Goal: Book appointment/travel/reservation

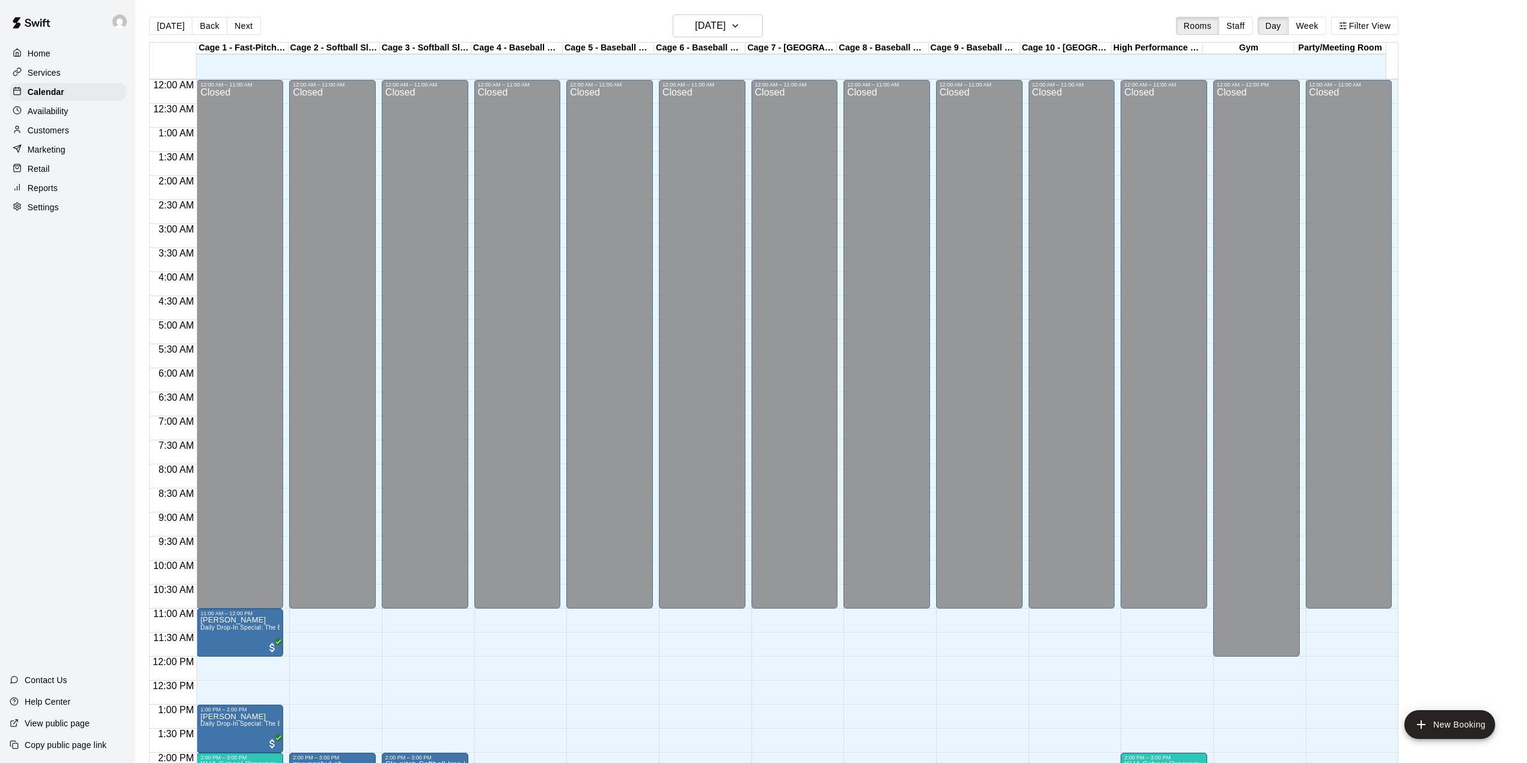
scroll to position [421, 0]
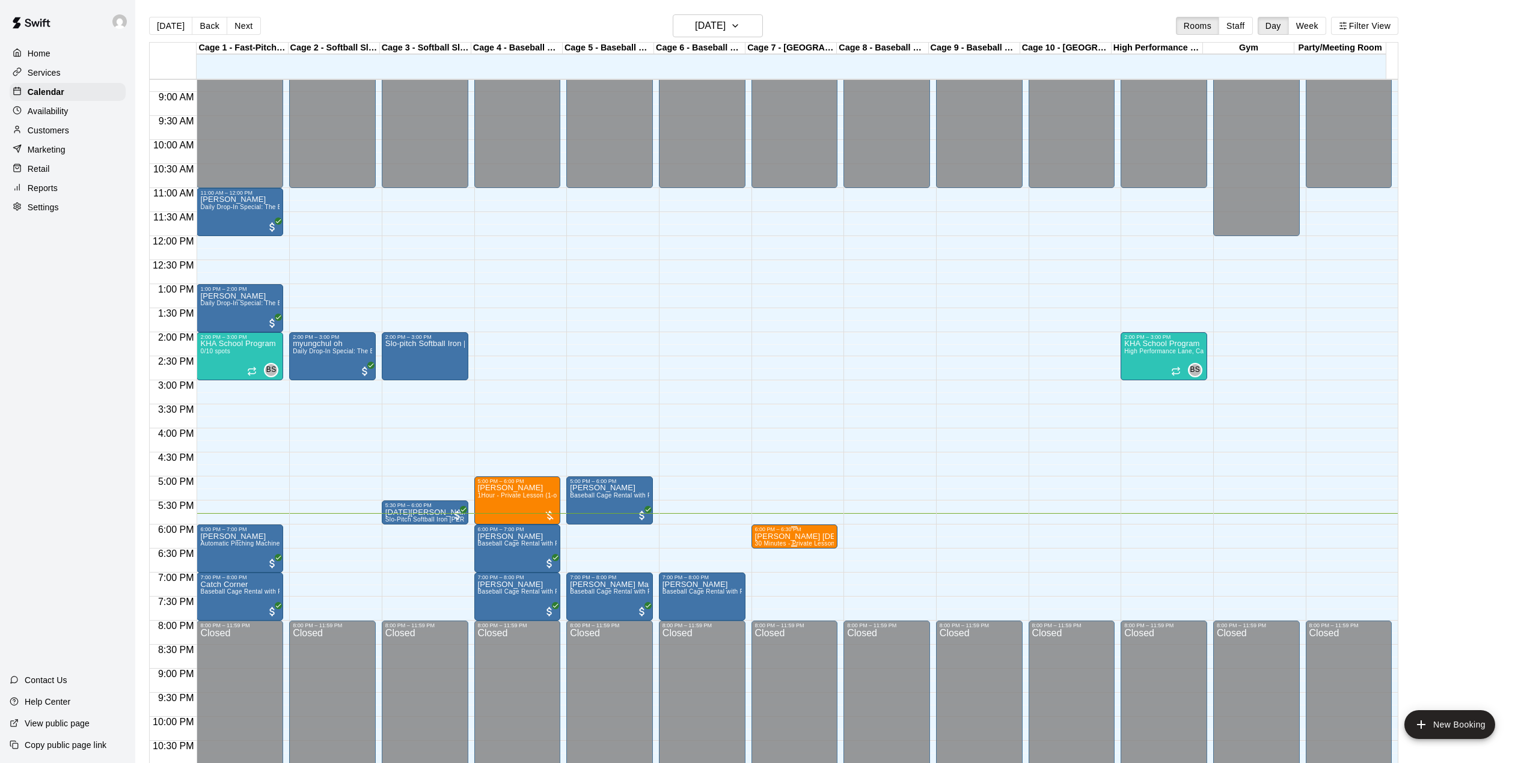
click at [789, 533] on div "6:00 PM – 6:30 PM" at bounding box center [794, 530] width 79 height 6
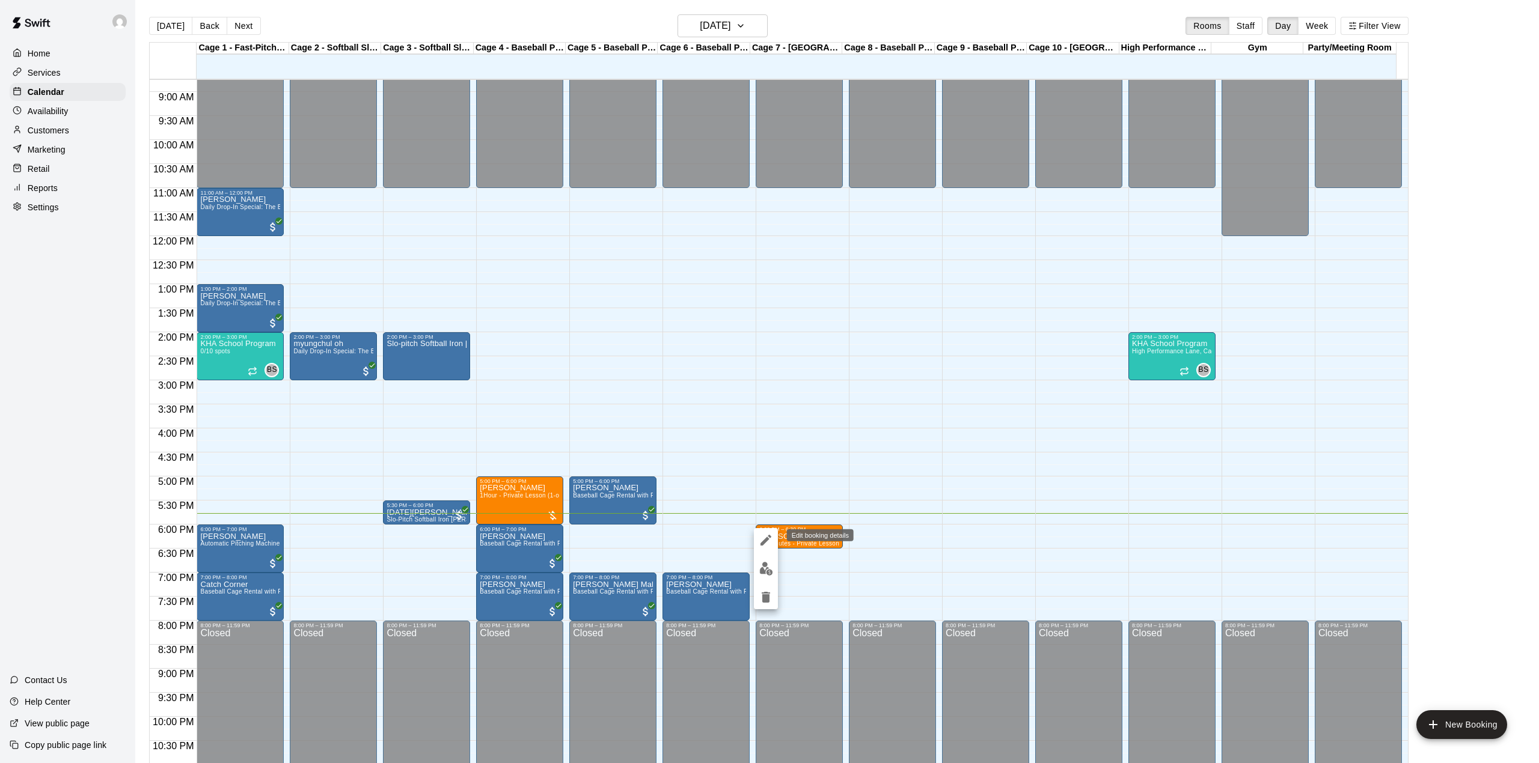
click at [760, 547] on icon "edit" at bounding box center [766, 540] width 14 height 14
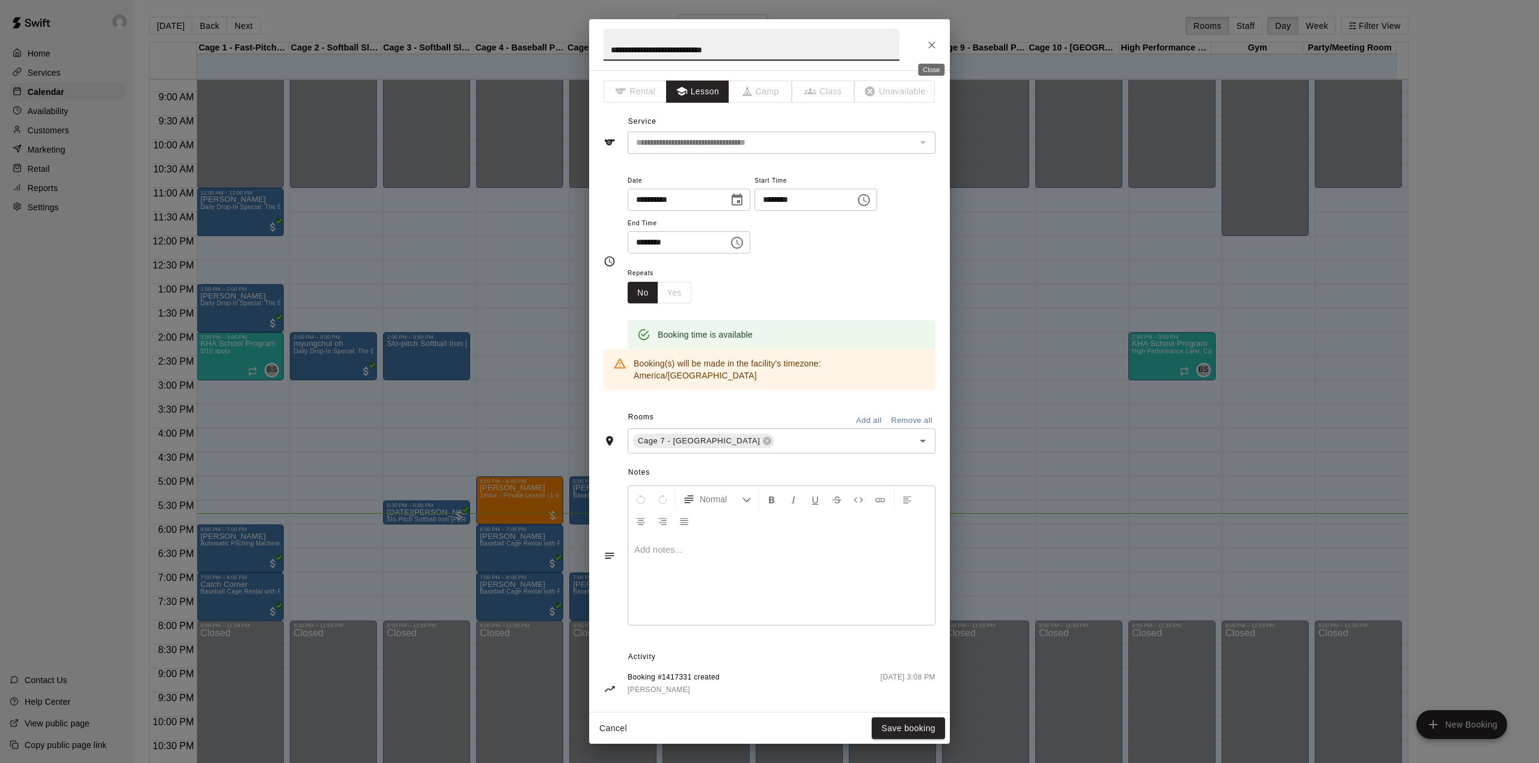
click at [927, 41] on icon "Close" at bounding box center [932, 45] width 12 height 12
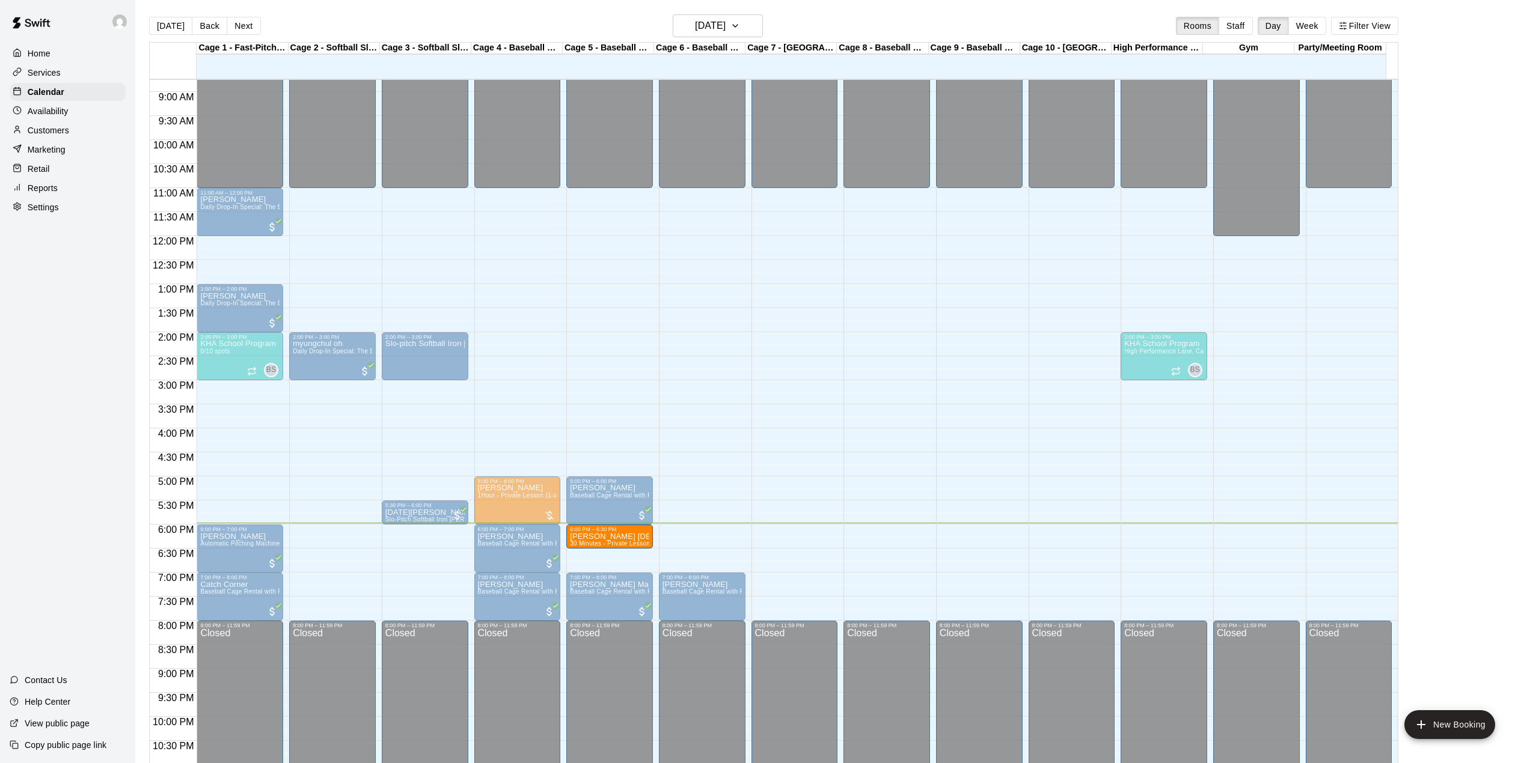
drag, startPoint x: 786, startPoint y: 535, endPoint x: 616, endPoint y: 540, distance: 170.2
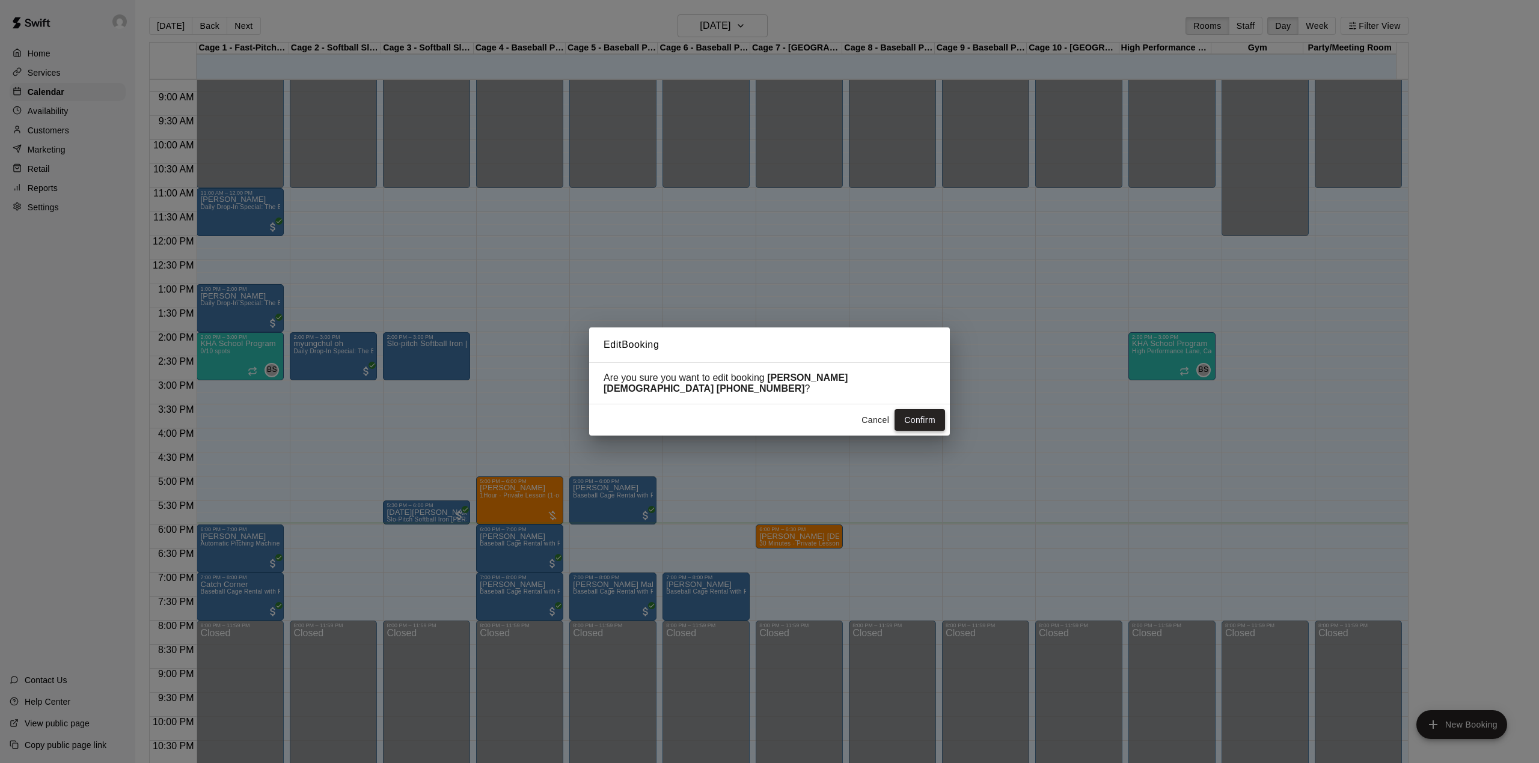
click at [934, 419] on button "Confirm" at bounding box center [919, 420] width 50 height 22
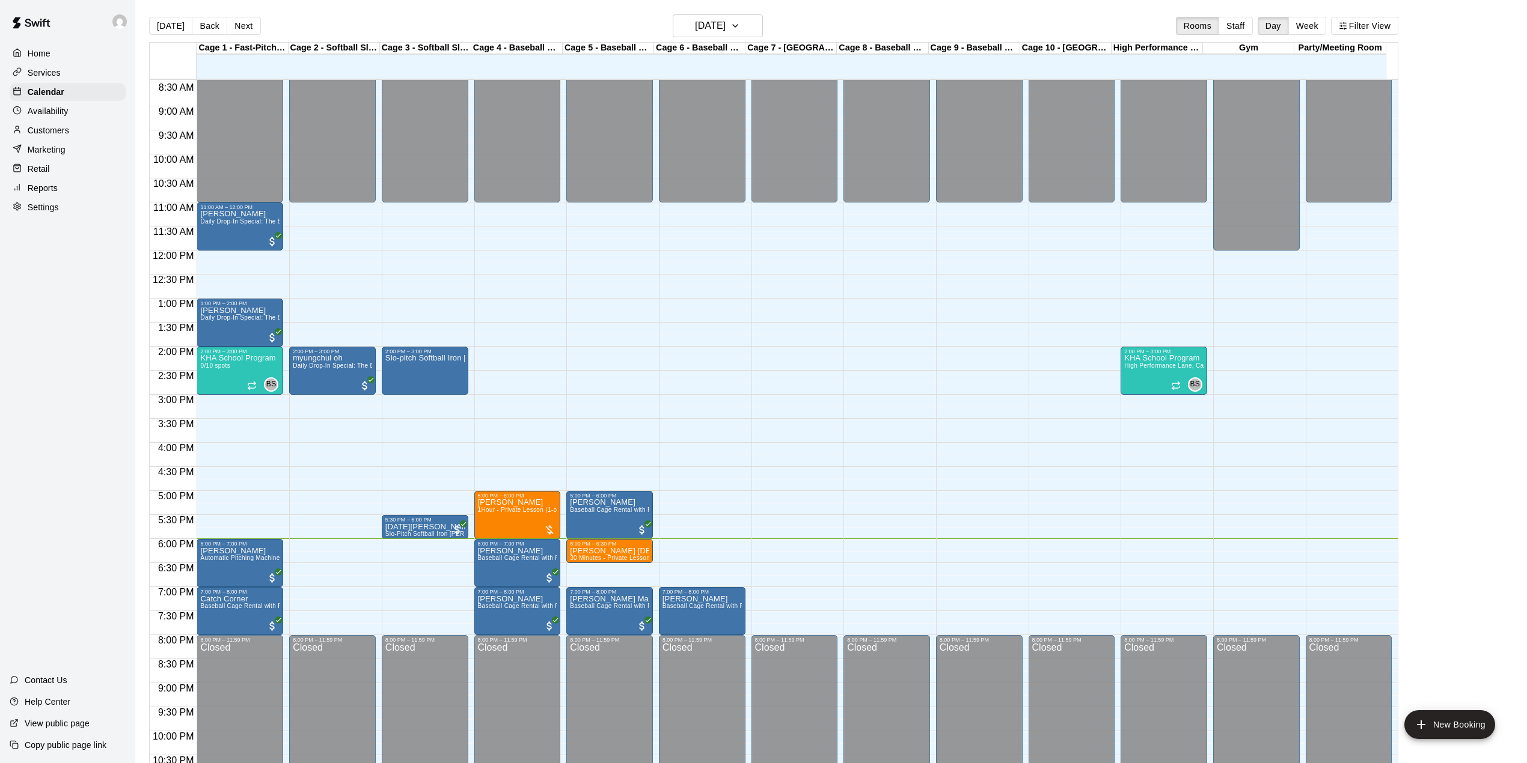
scroll to position [378, 0]
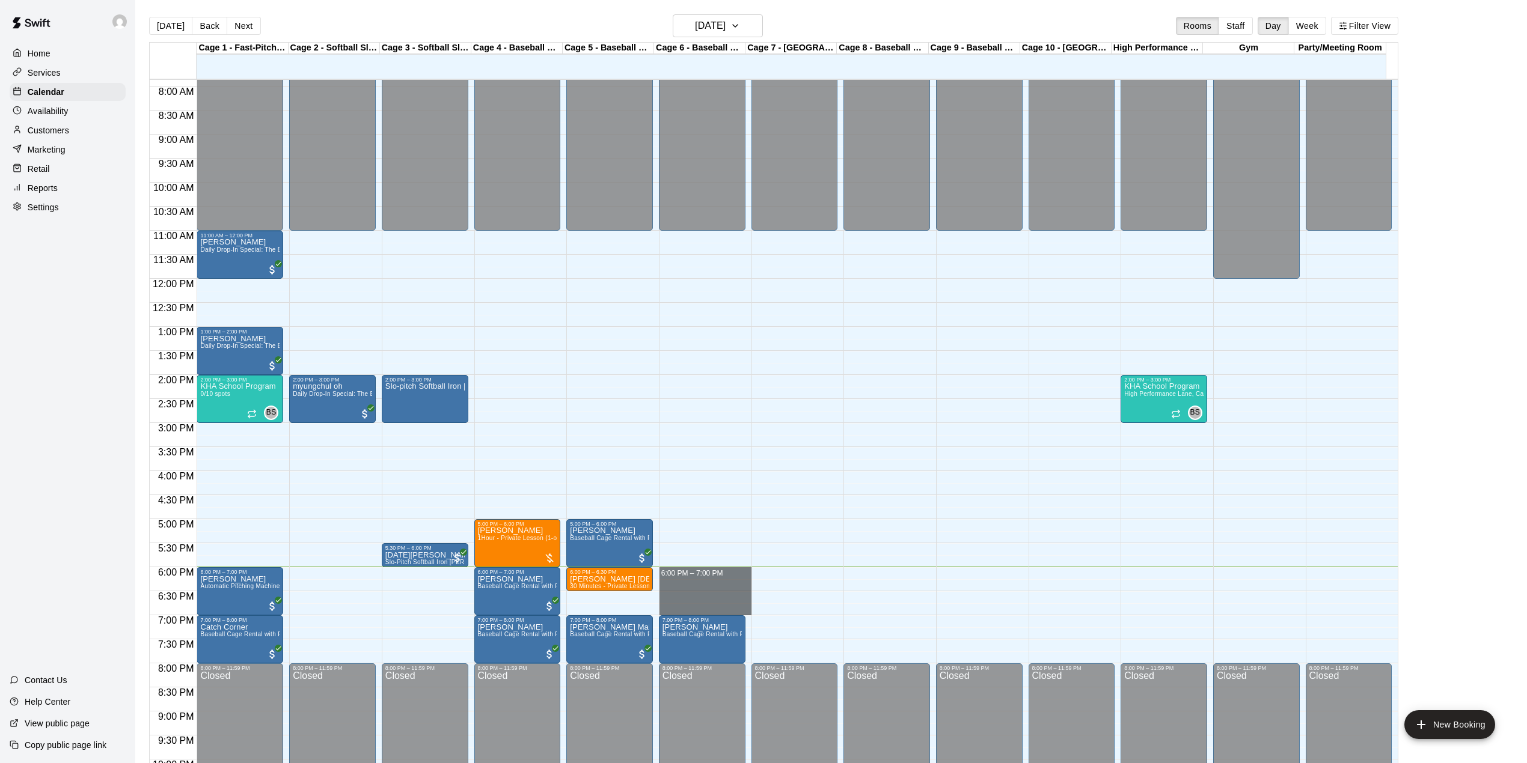
drag, startPoint x: 688, startPoint y: 573, endPoint x: 709, endPoint y: 613, distance: 44.9
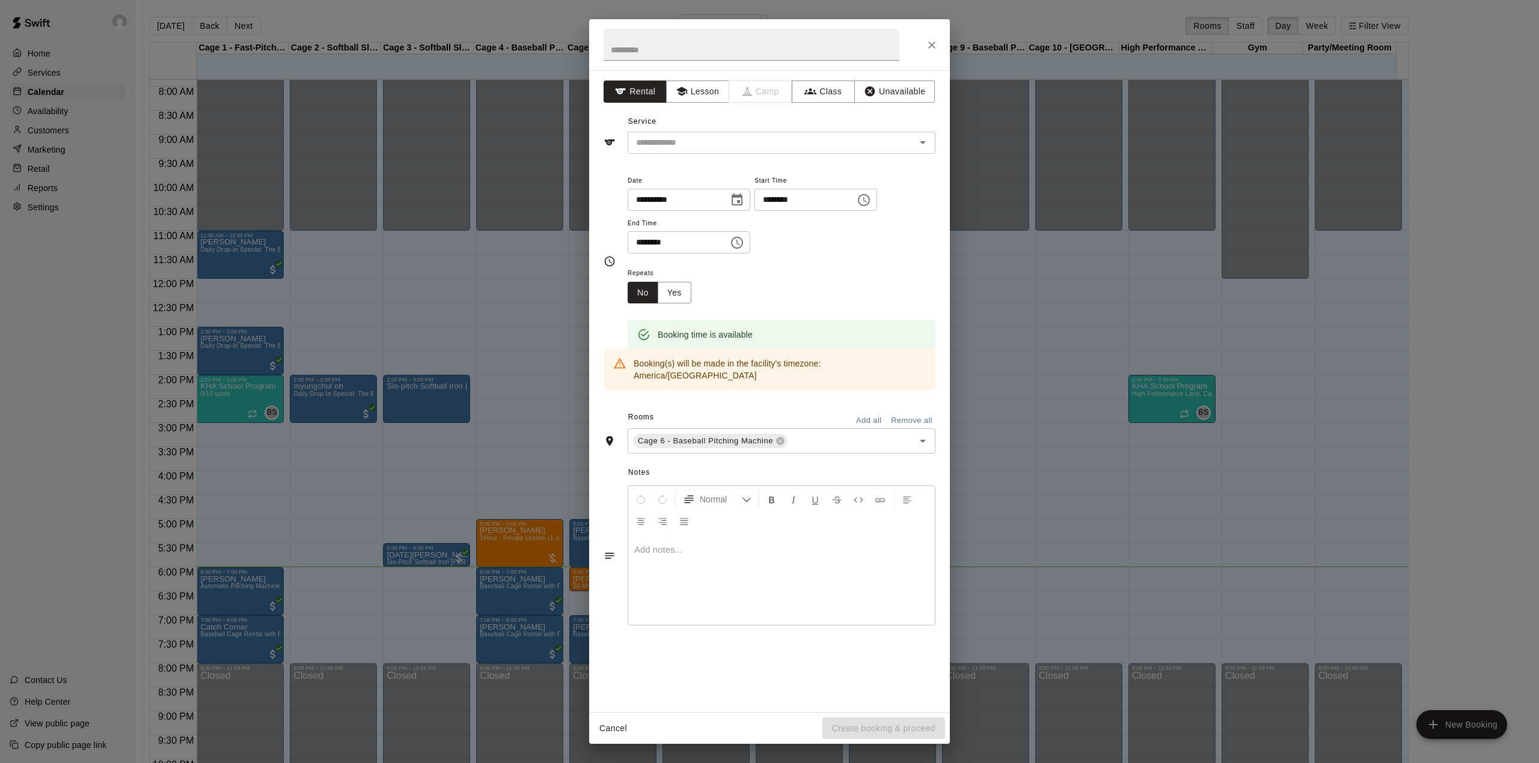
click at [943, 51] on div at bounding box center [769, 44] width 361 height 51
click at [940, 50] on button "Close" at bounding box center [932, 45] width 22 height 22
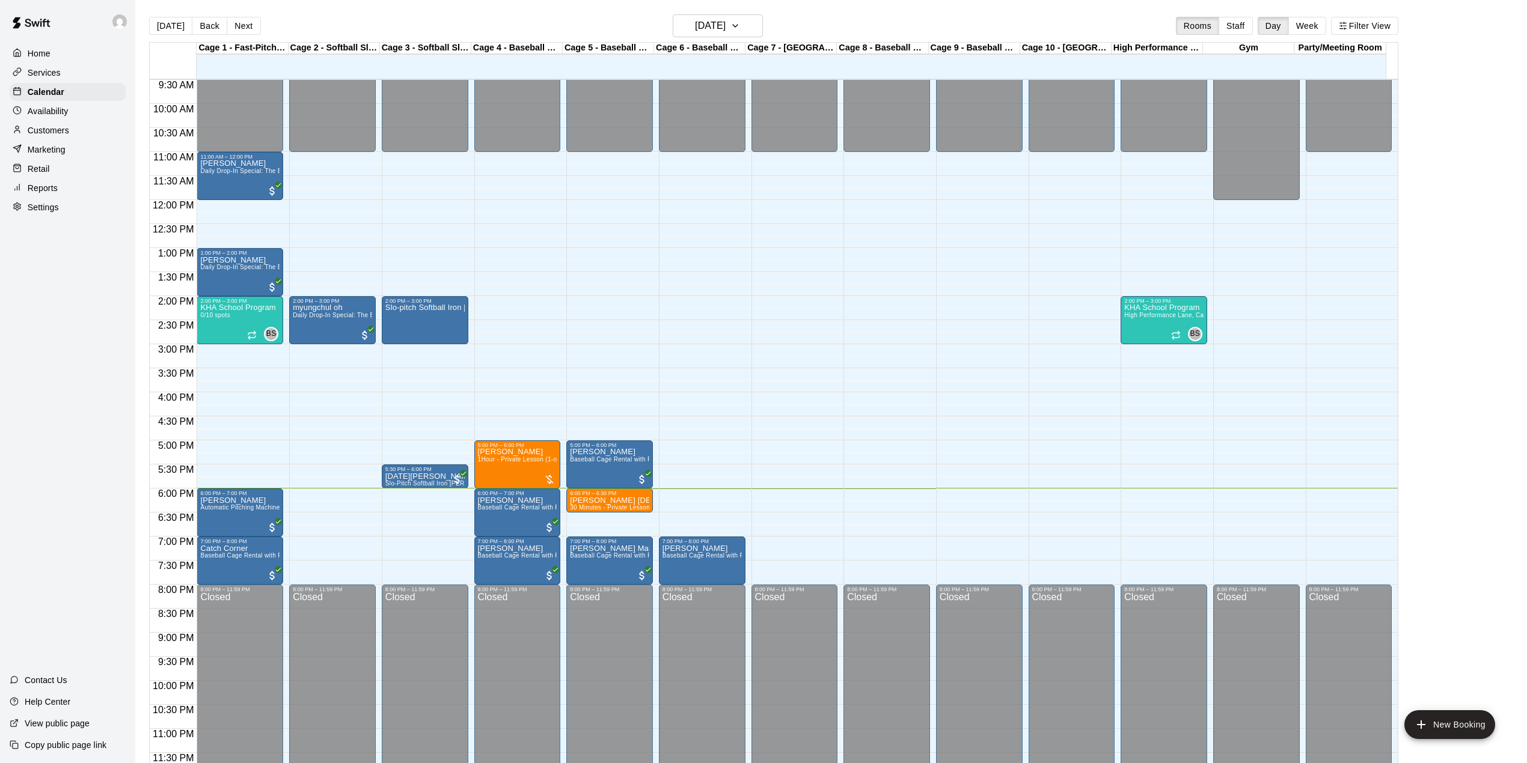
scroll to position [458, 0]
click at [679, 40] on div "[DATE] Back [DATE][DATE] Rooms Staff Day Week Filter View" at bounding box center [773, 28] width 1249 height 28
click at [695, 26] on h6 "[DATE]" at bounding box center [710, 25] width 31 height 17
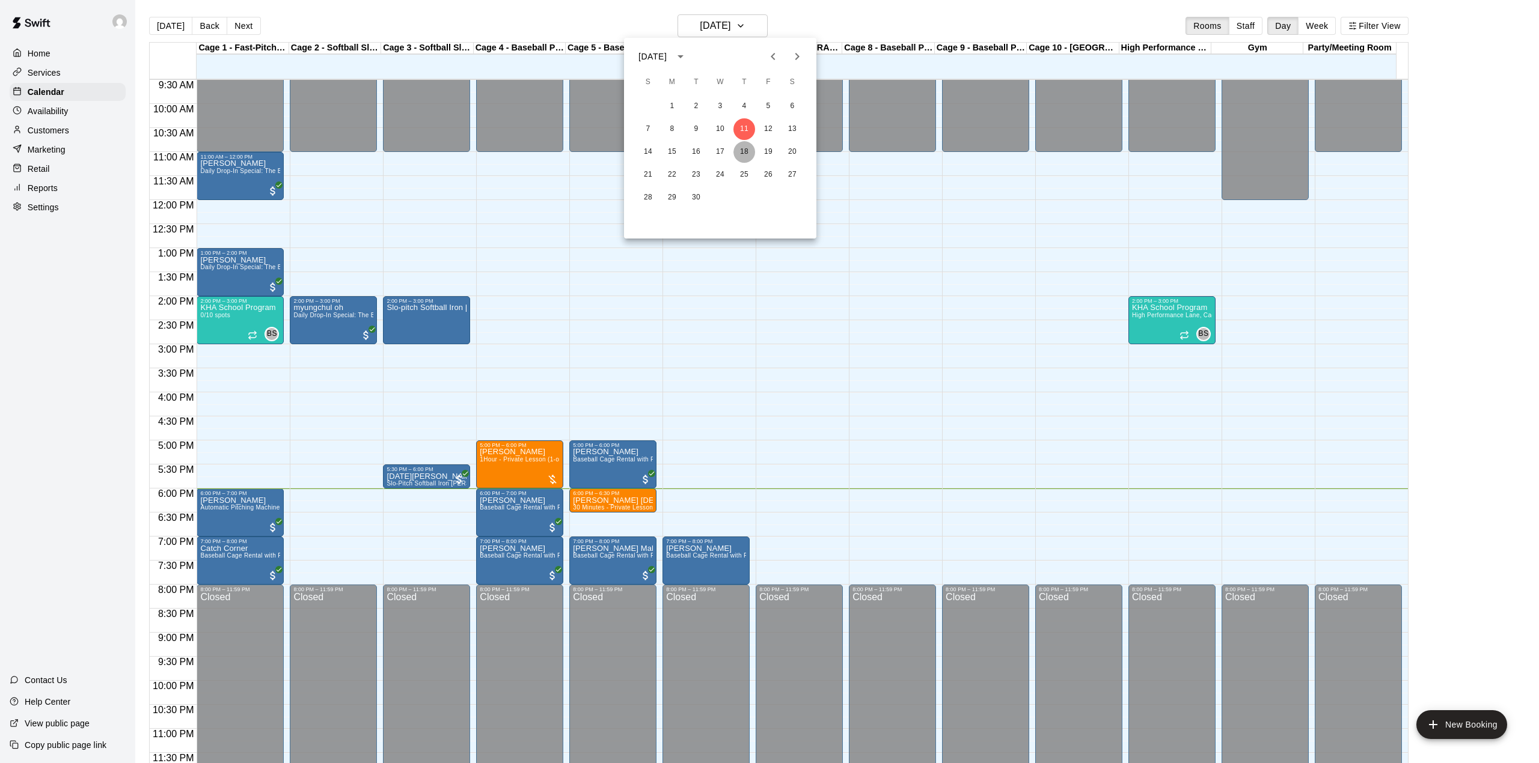
click at [748, 150] on button "18" at bounding box center [744, 152] width 22 height 22
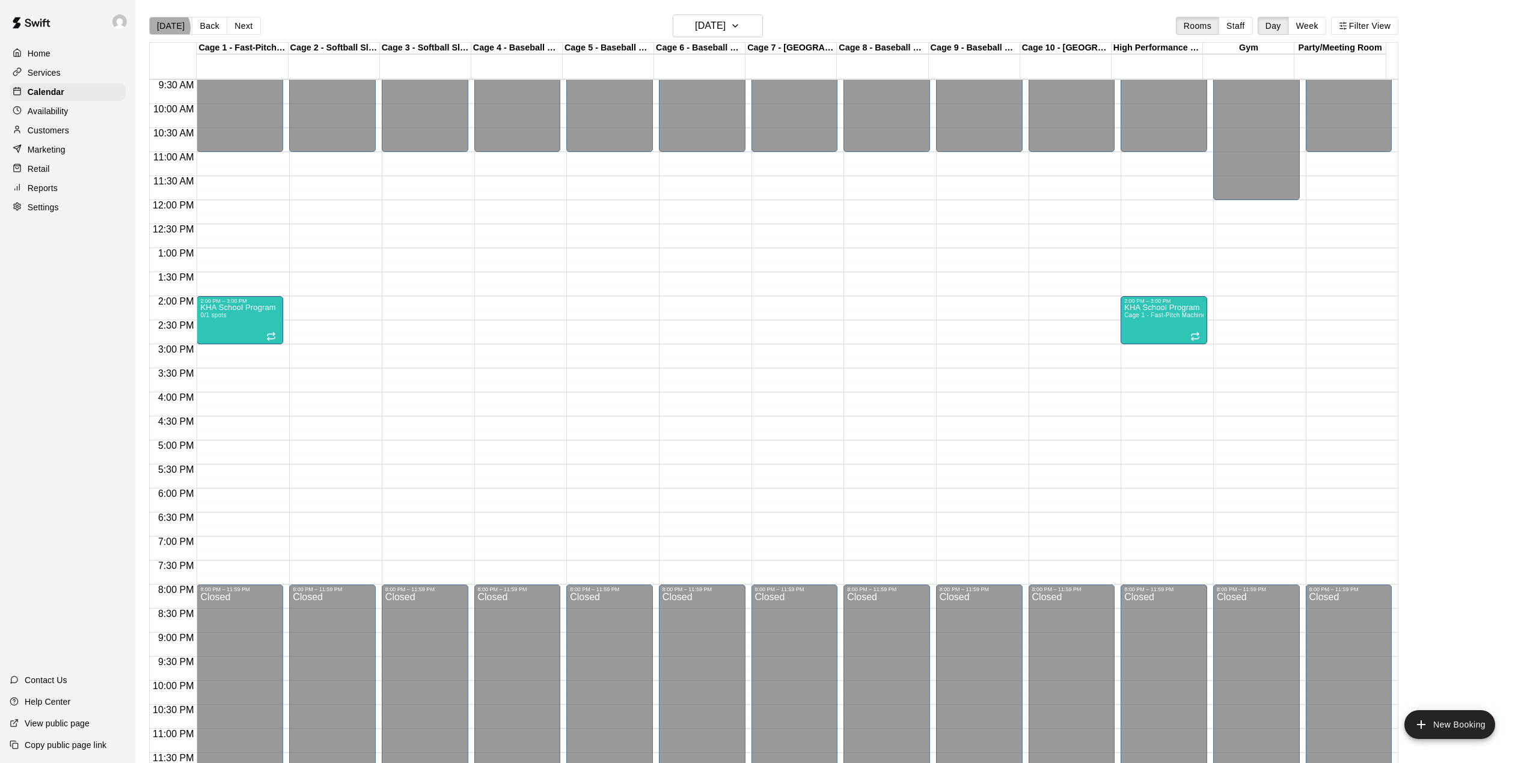
click at [167, 28] on button "[DATE]" at bounding box center [170, 26] width 43 height 18
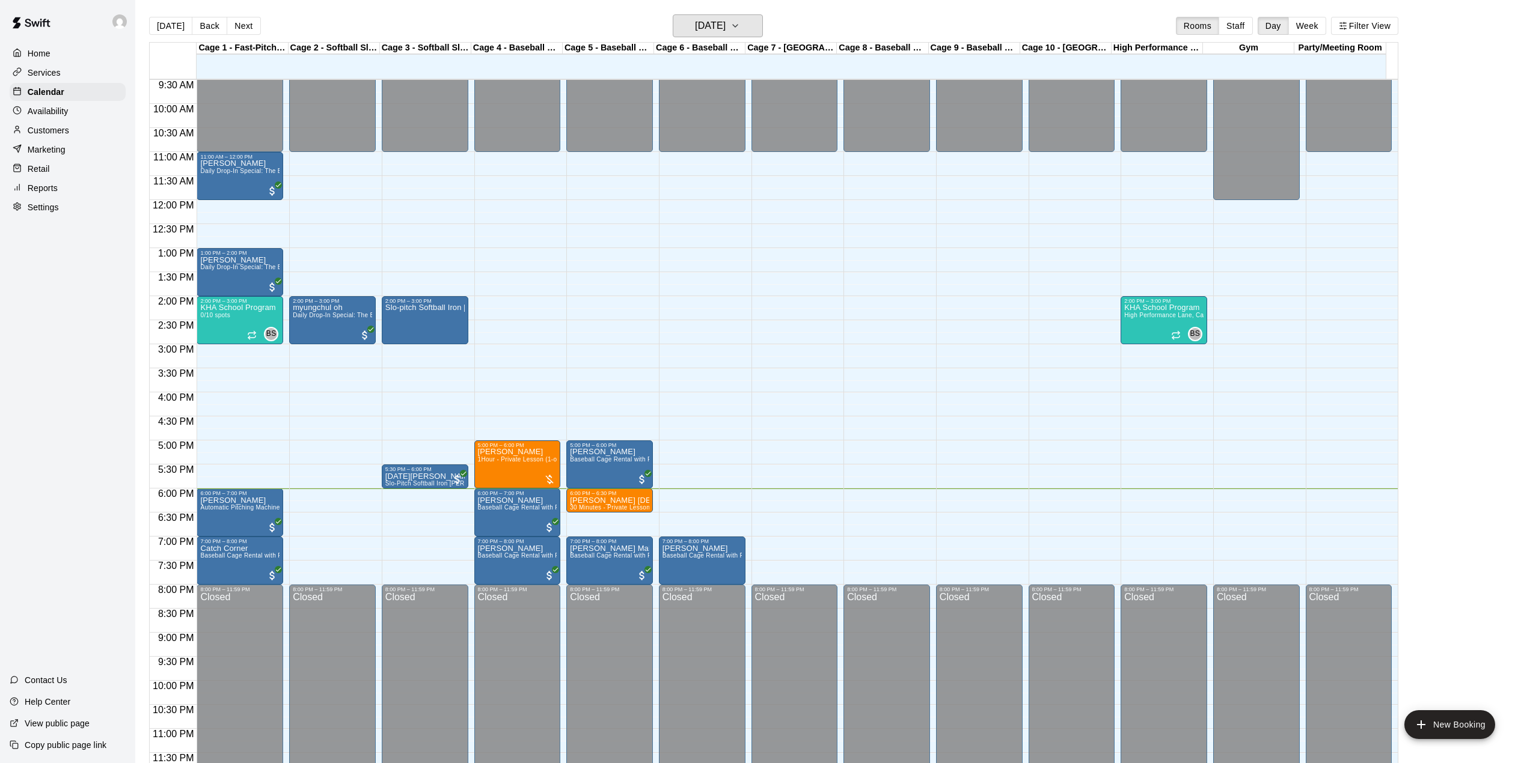
click at [726, 25] on h6 "[DATE]" at bounding box center [710, 25] width 31 height 17
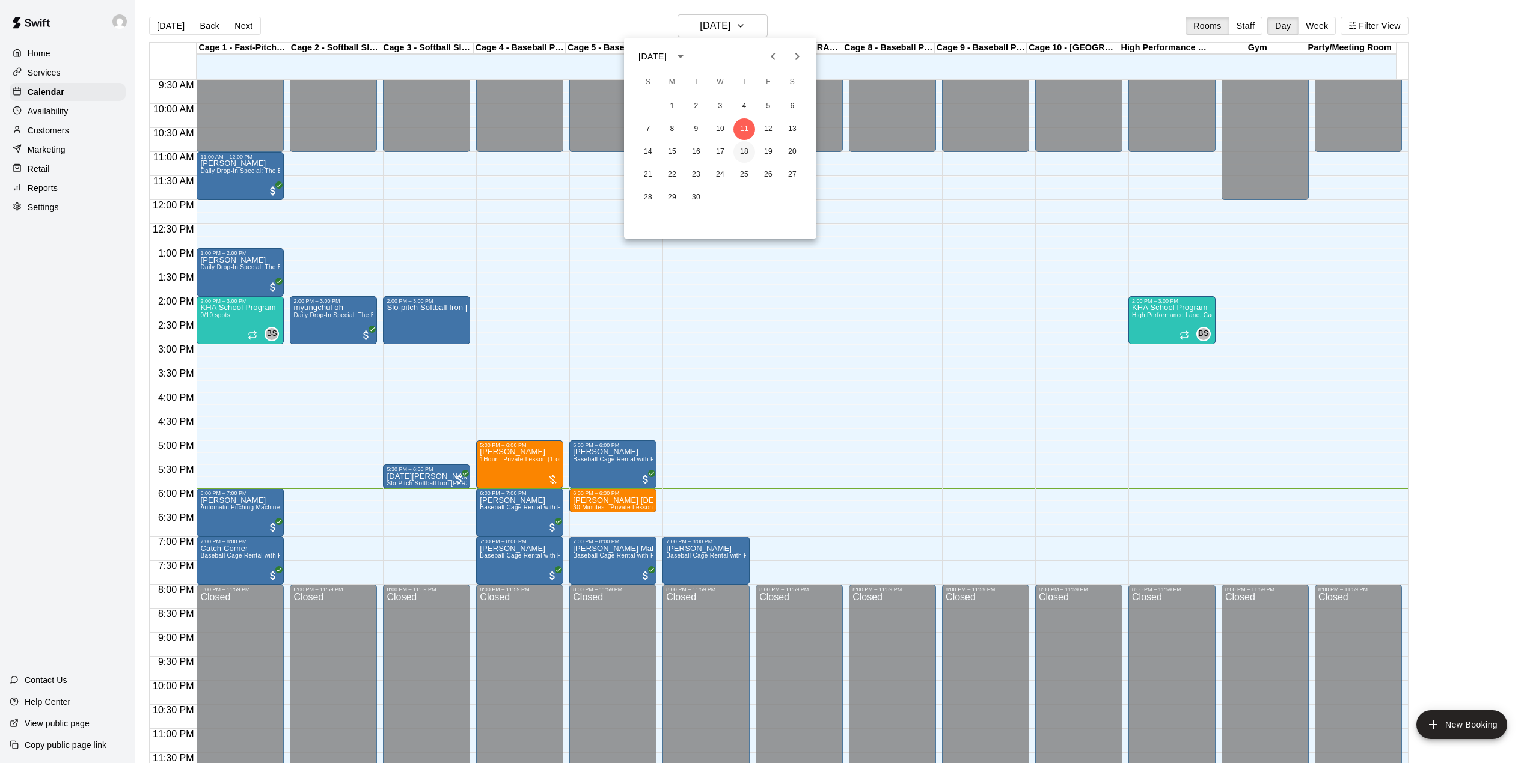
click at [753, 147] on button "18" at bounding box center [744, 152] width 22 height 22
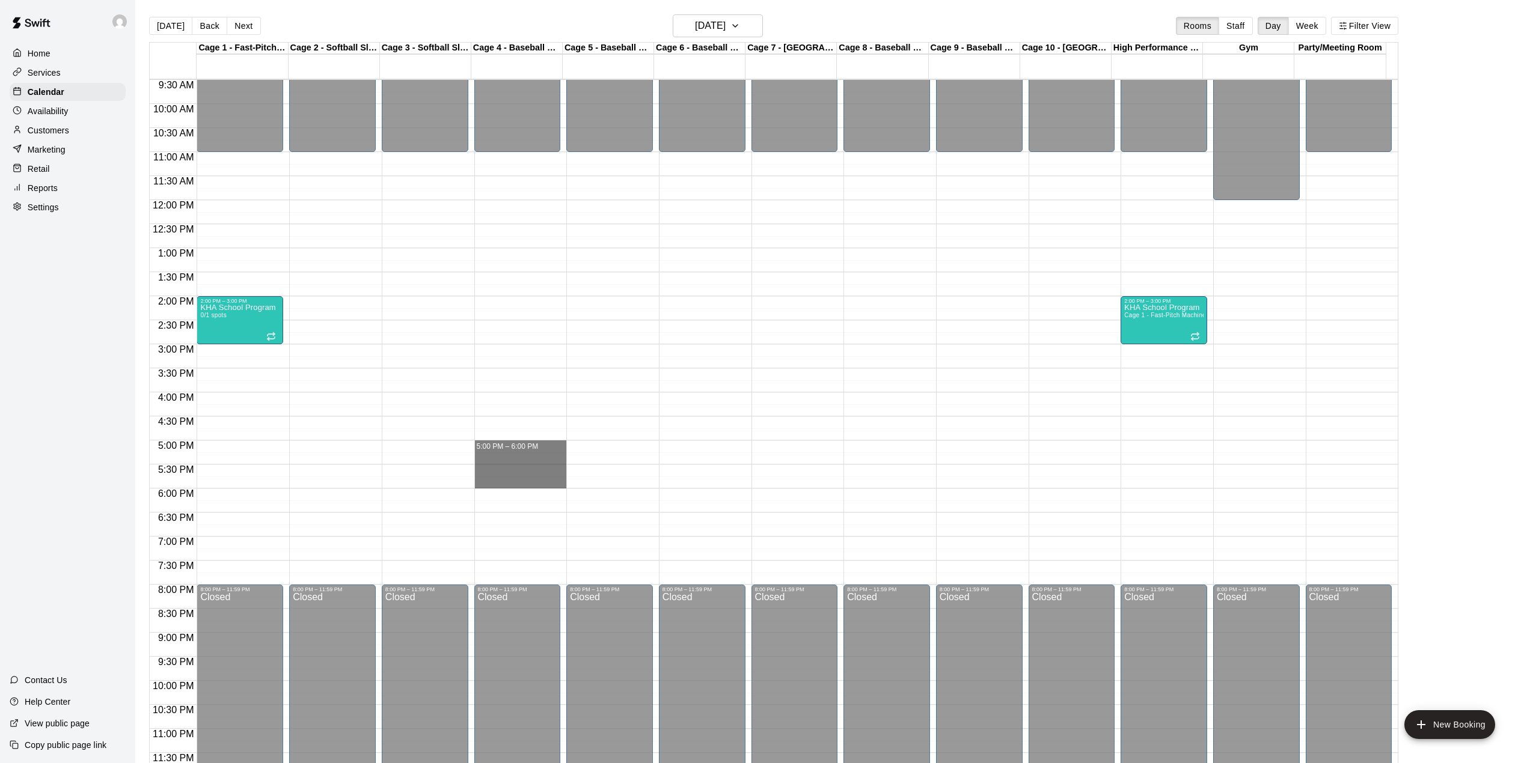
drag, startPoint x: 506, startPoint y: 443, endPoint x: 515, endPoint y: 483, distance: 41.4
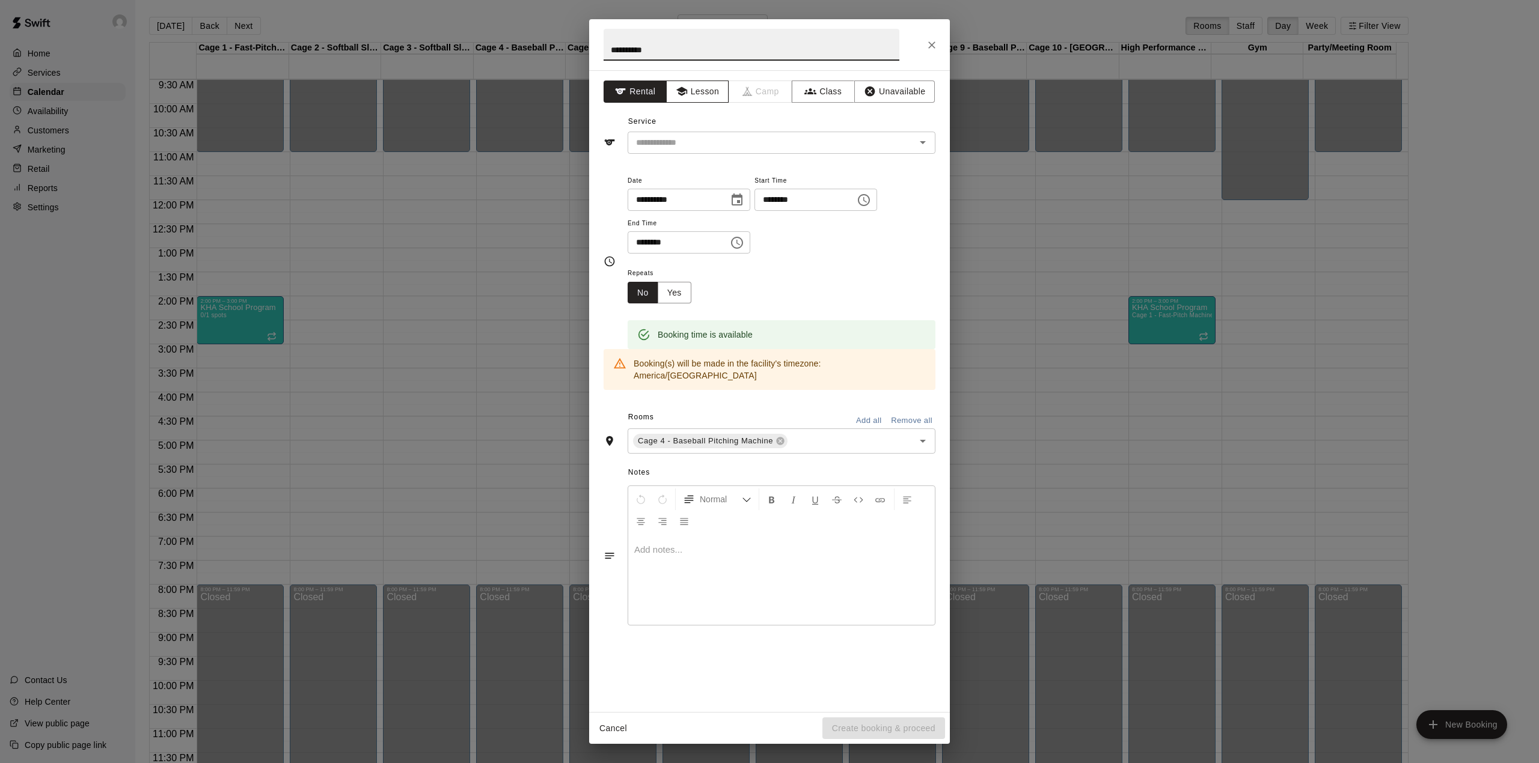
type input "**********"
click at [714, 96] on button "Lesson" at bounding box center [697, 92] width 63 height 22
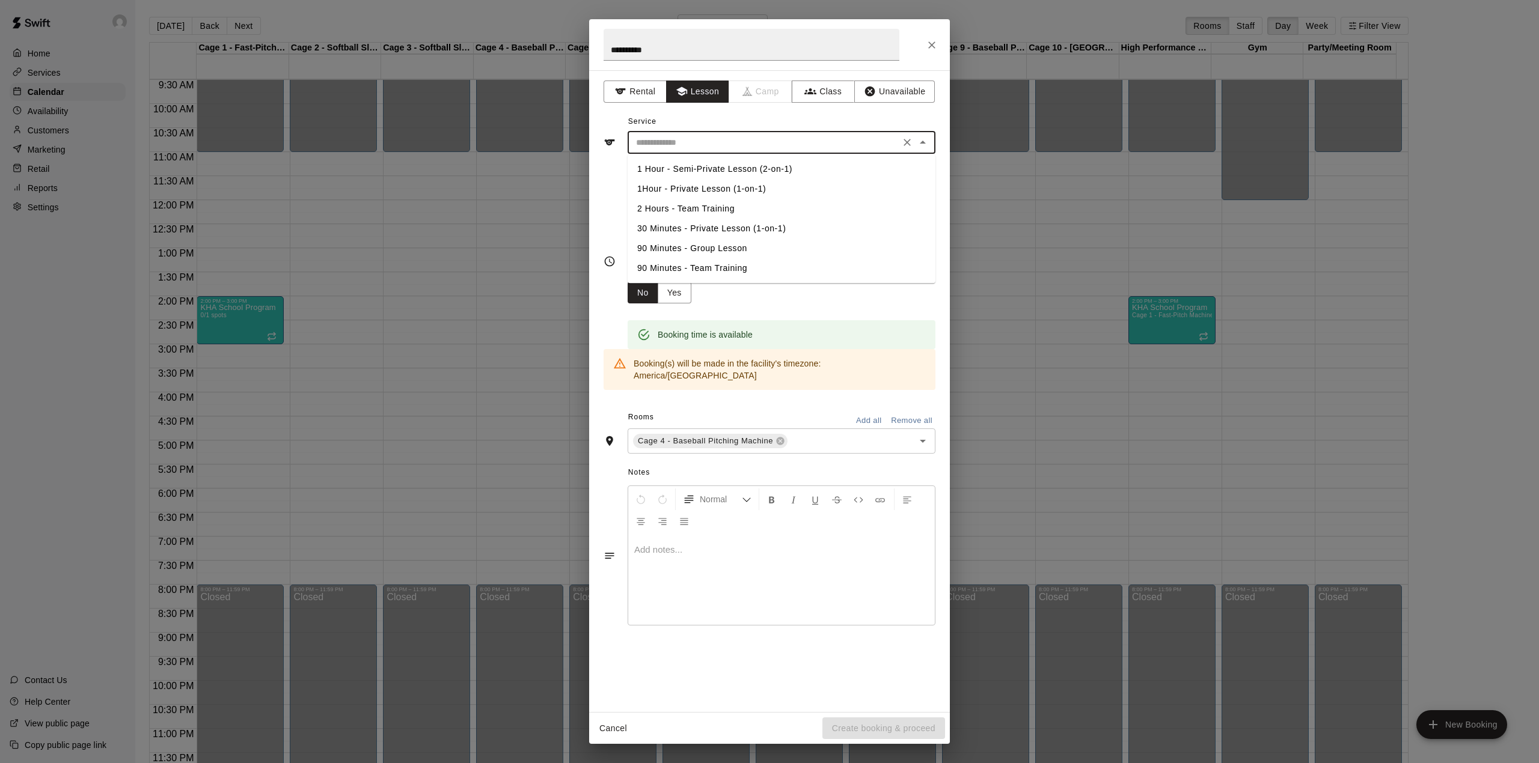
click at [737, 144] on input "text" at bounding box center [763, 142] width 265 height 15
click at [715, 188] on li "1Hour - Private Lesson (1-on-1)" at bounding box center [782, 189] width 308 height 20
type input "**********"
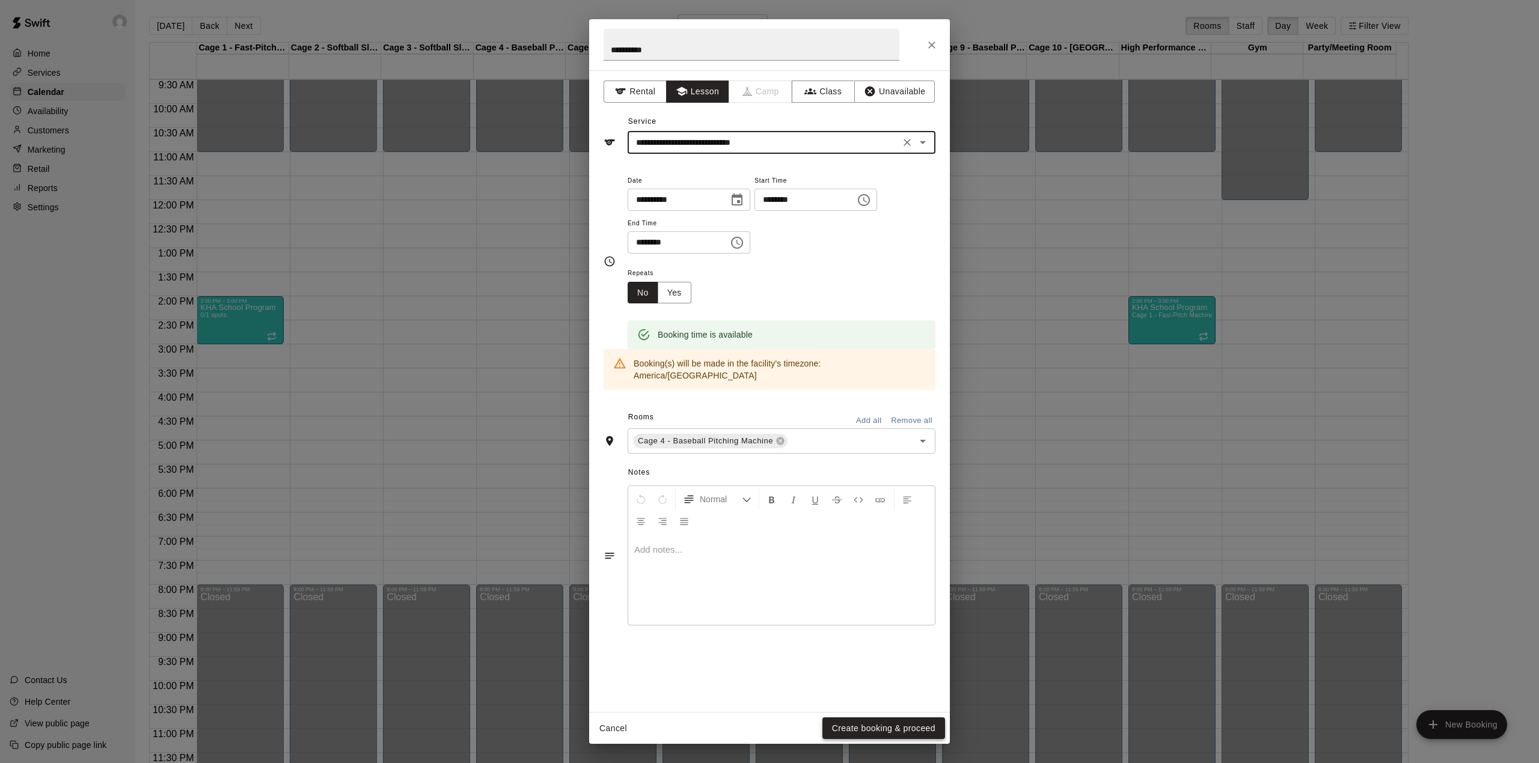
click at [859, 718] on button "Create booking & proceed" at bounding box center [883, 729] width 123 height 22
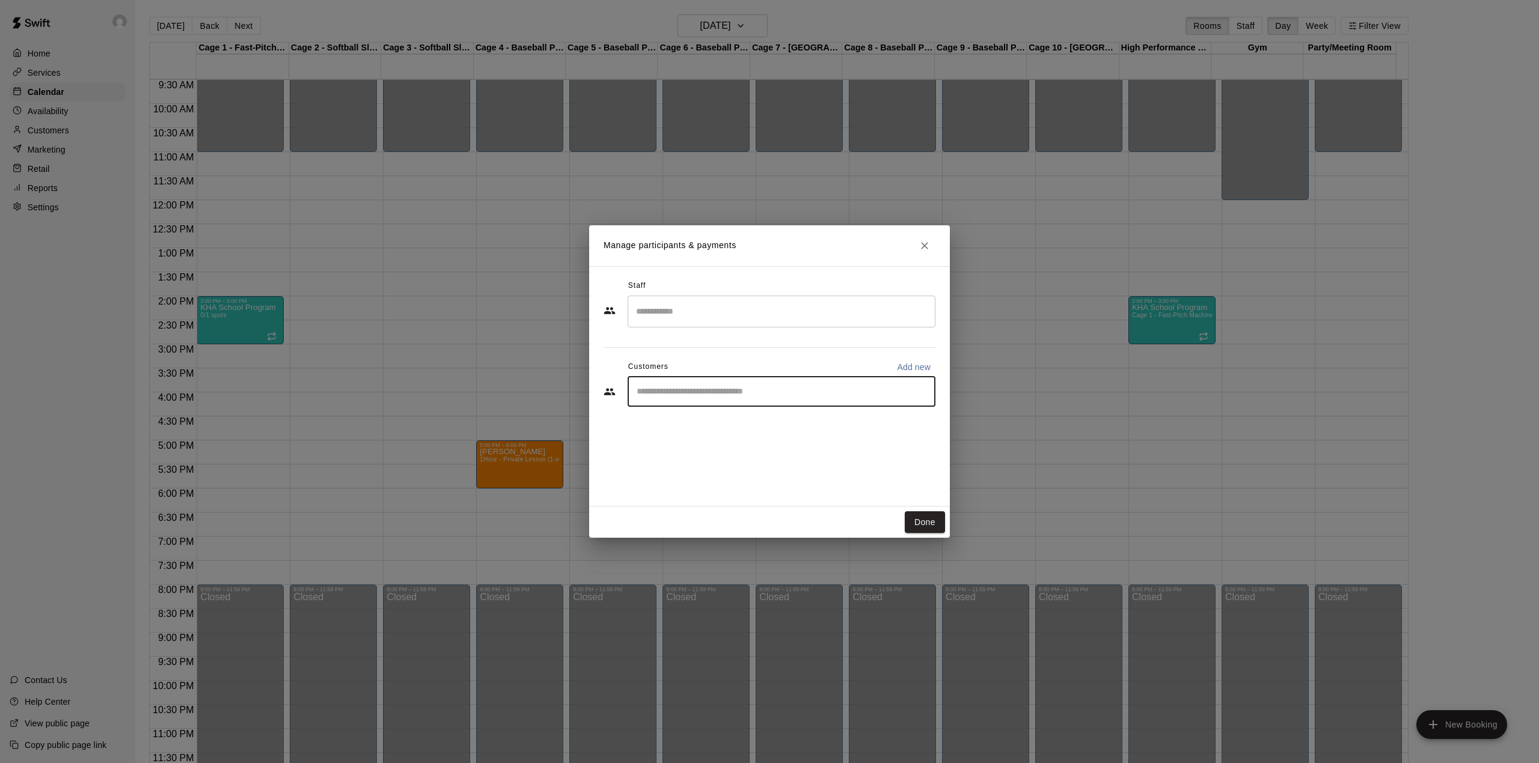
click at [665, 387] on input "Start typing to search customers..." at bounding box center [781, 392] width 297 height 12
type input "***"
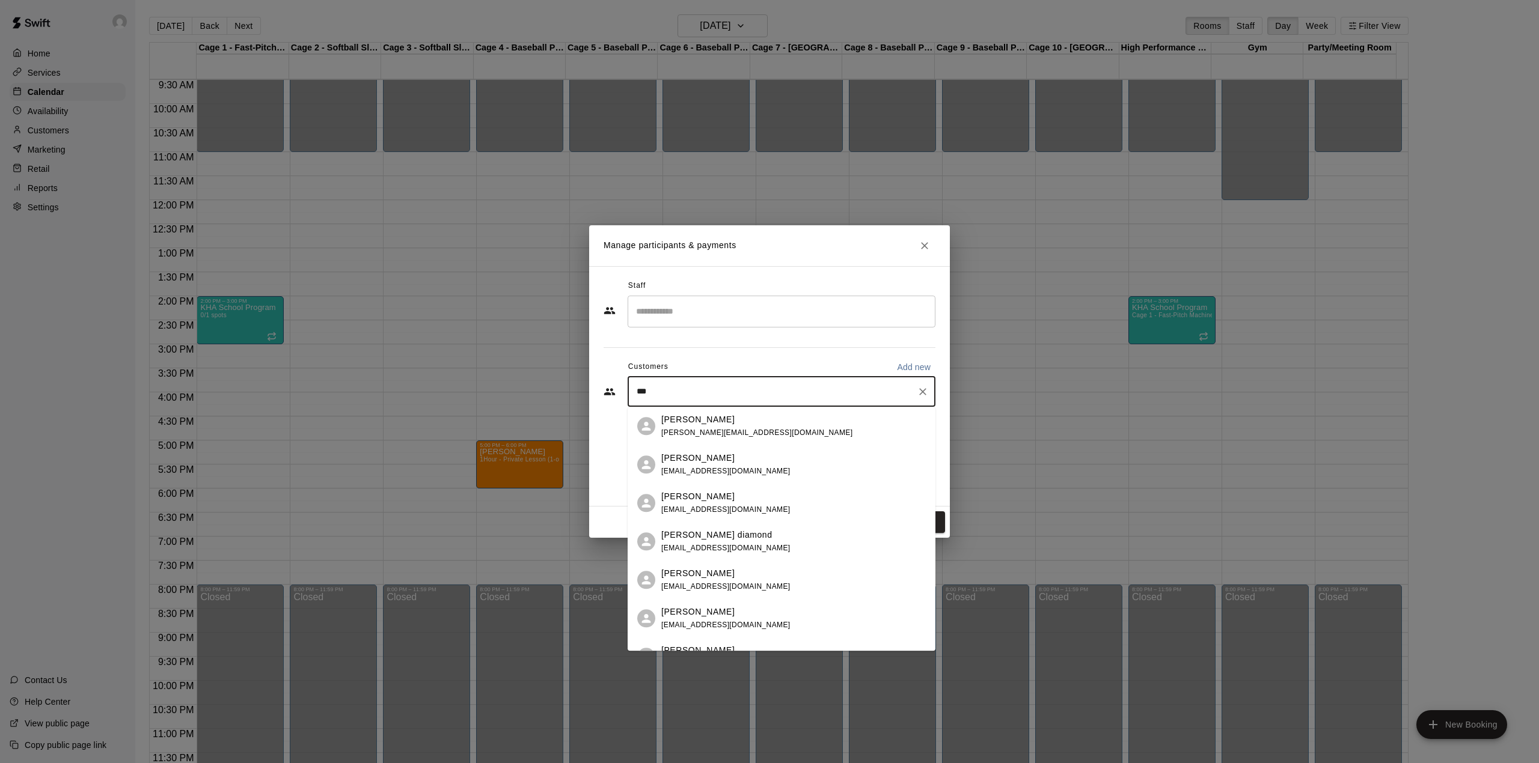
click at [741, 459] on div "[PERSON_NAME]" at bounding box center [725, 458] width 129 height 13
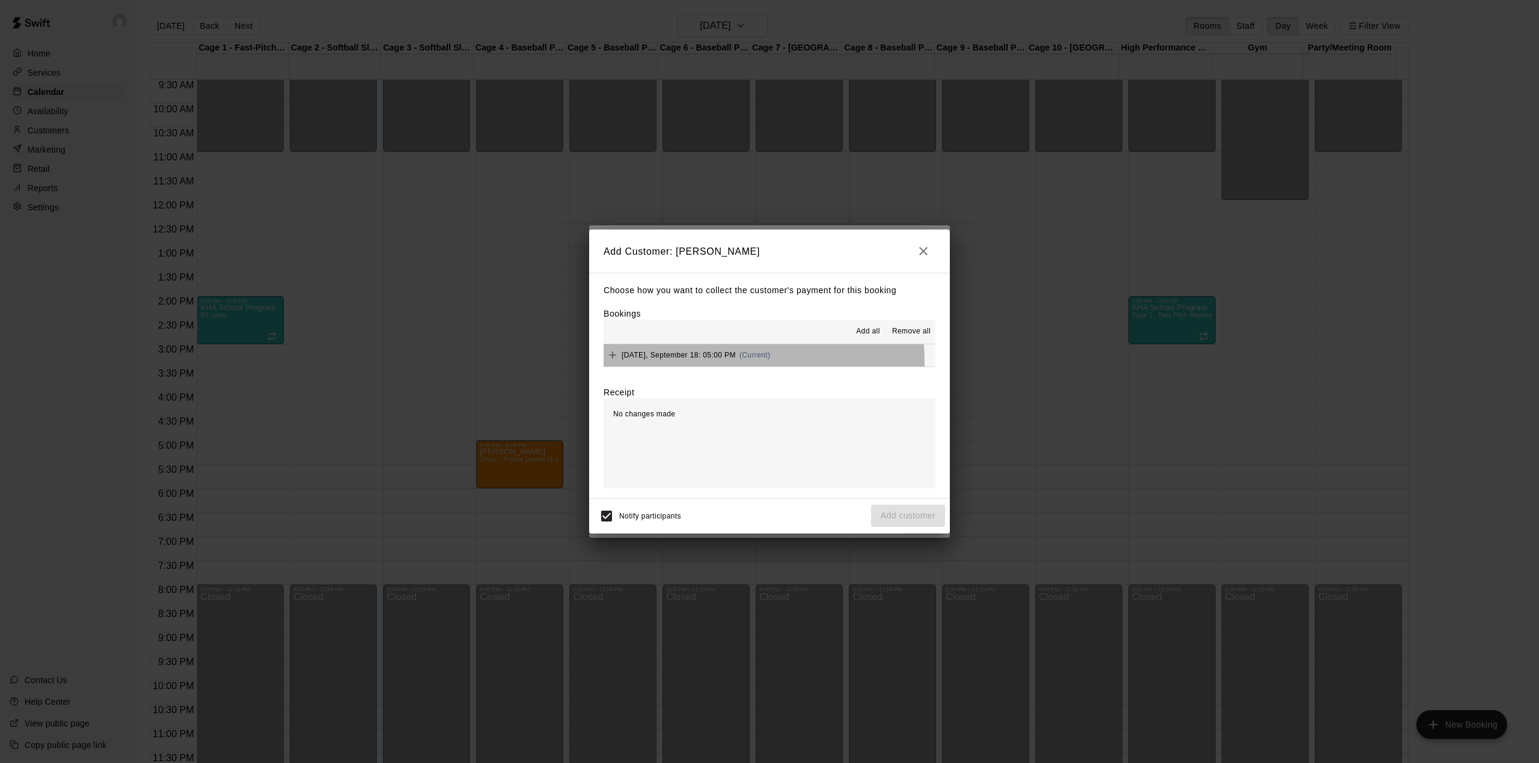
click at [668, 364] on div "[DATE], September 18: 05:00 PM (Current)" at bounding box center [687, 355] width 167 height 18
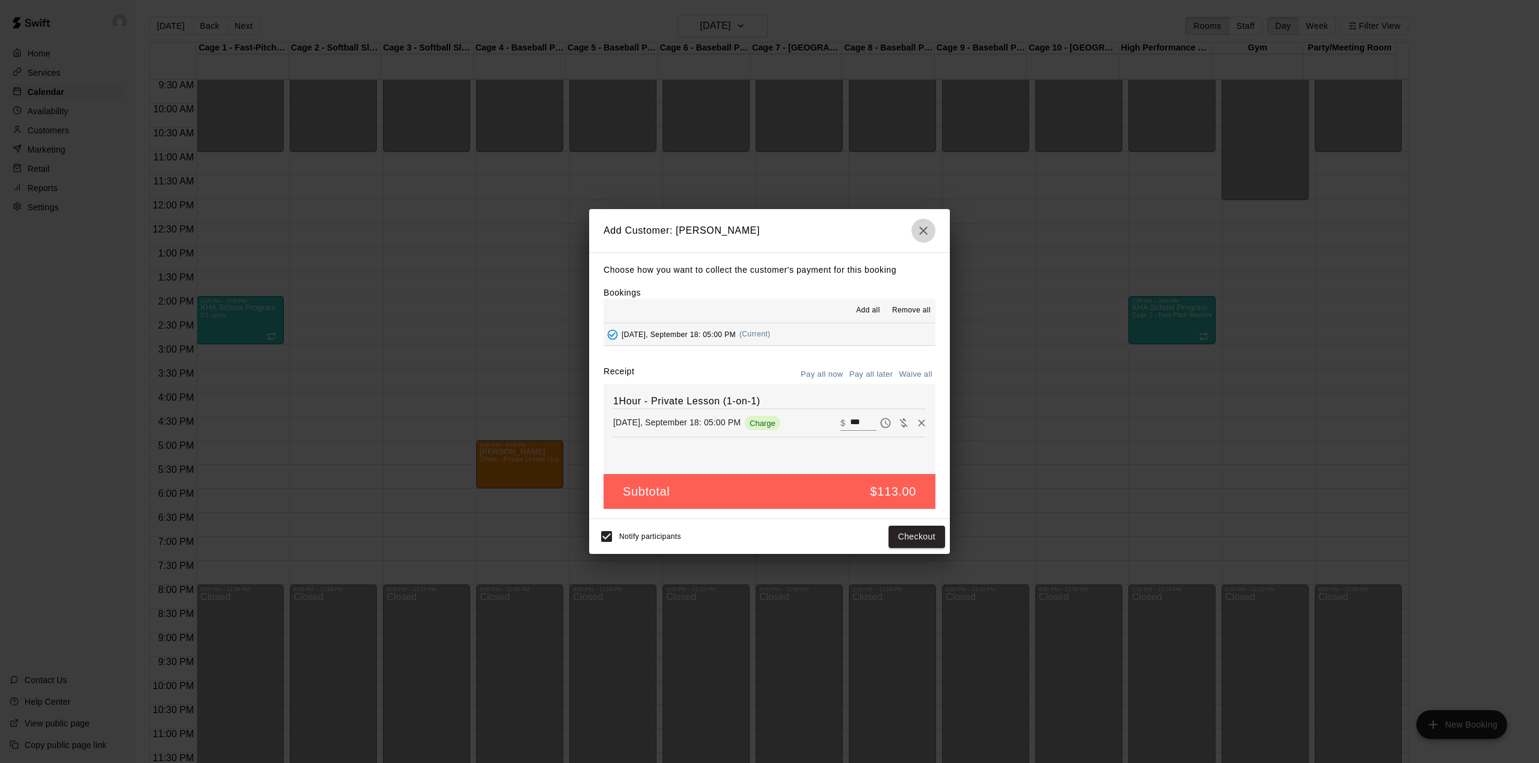
click at [929, 227] on icon "button" at bounding box center [923, 231] width 14 height 14
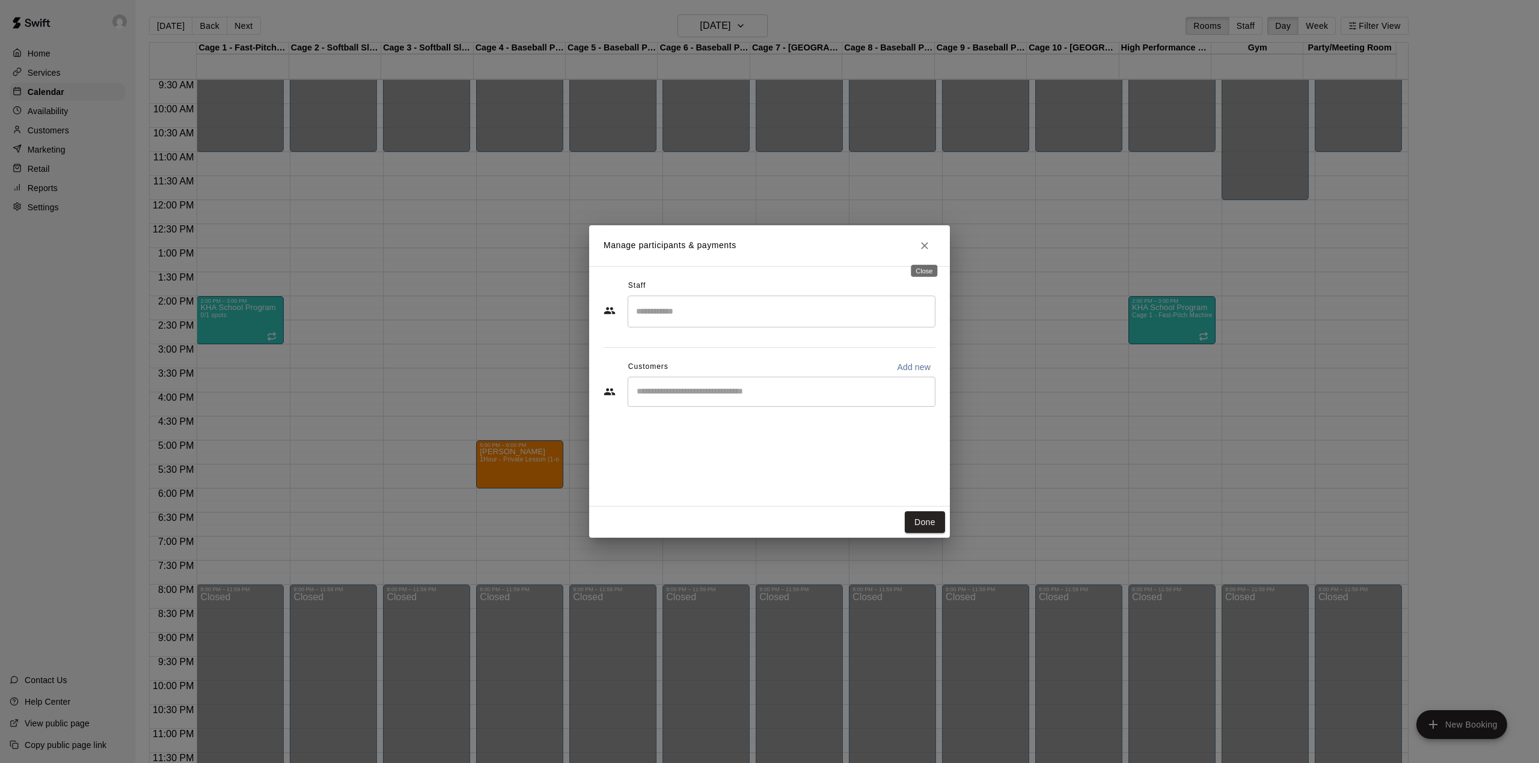
click at [931, 245] on button "Close" at bounding box center [925, 246] width 22 height 22
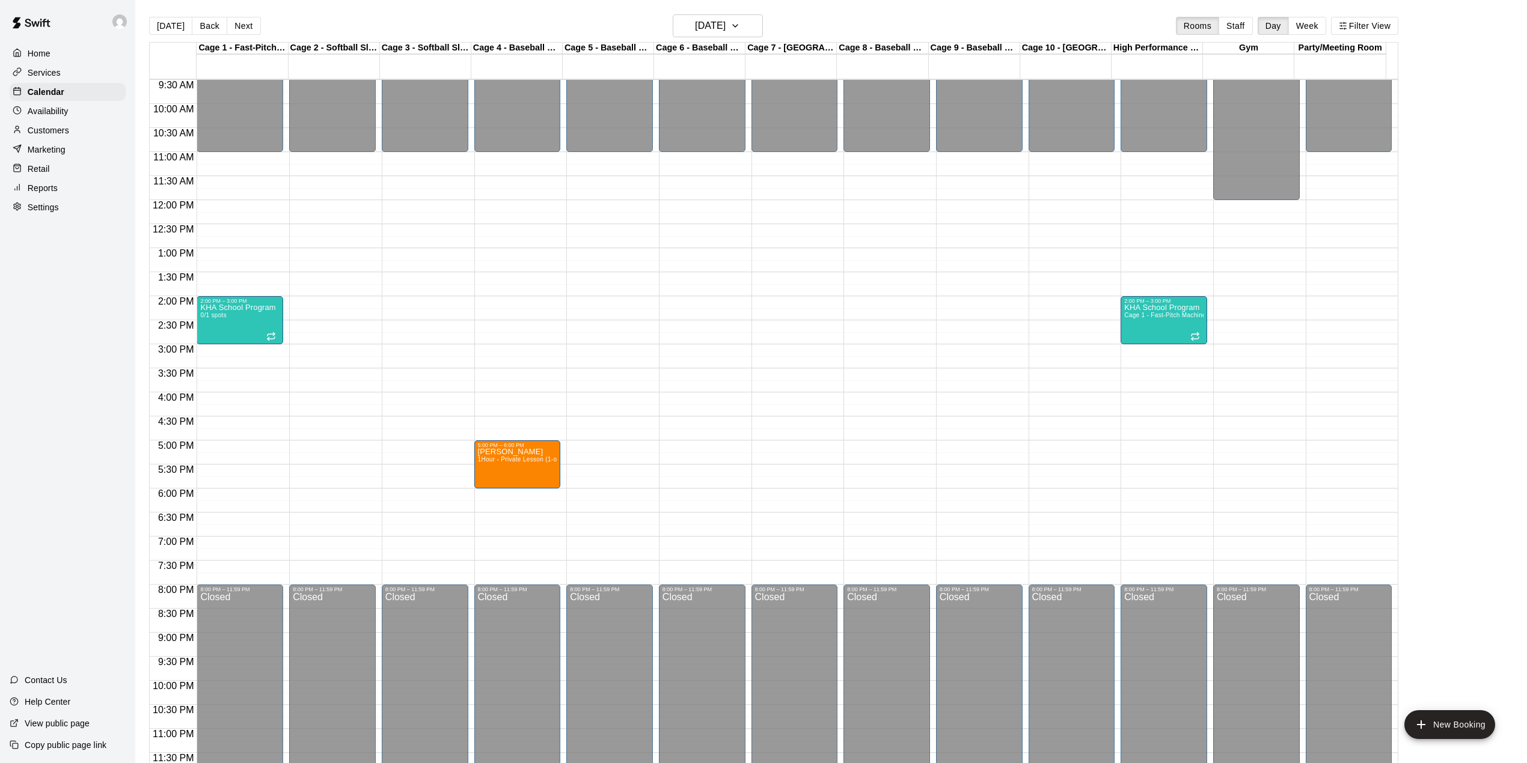
click at [179, 20] on button "[DATE]" at bounding box center [170, 26] width 43 height 18
